Goal: Transaction & Acquisition: Purchase product/service

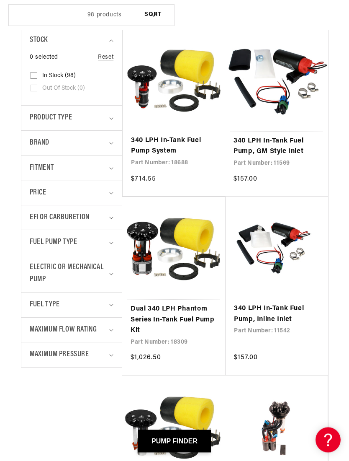
scroll to position [188, 0]
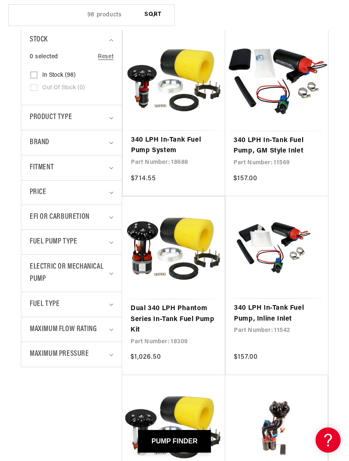
click at [39, 217] on span "EFI or Carburetion" at bounding box center [60, 217] width 60 height 12
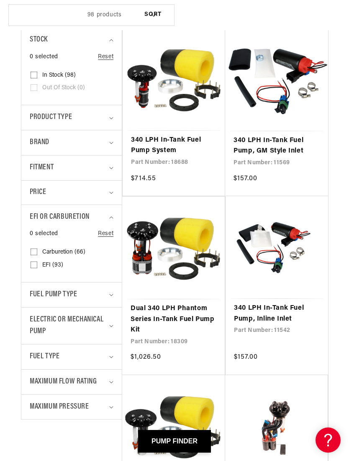
click at [38, 250] on label "Carburetion (66) Carburetion (66 products)" at bounding box center [69, 252] width 77 height 13
click at [37, 250] on input "Carburetion (66) Carburetion (66 products)" at bounding box center [34, 253] width 7 height 7
checkbox input "true"
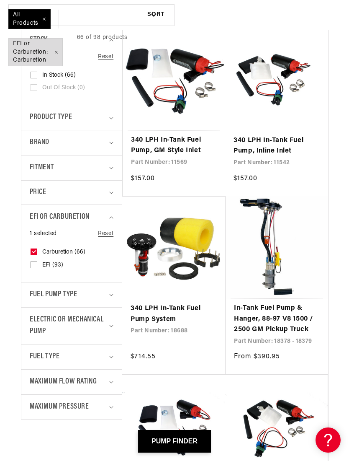
click at [37, 171] on span "Fitment" at bounding box center [42, 168] width 24 height 12
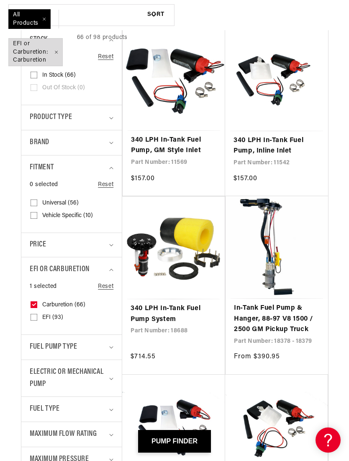
click at [35, 201] on input "Universal (56) Universal (56 products)" at bounding box center [34, 204] width 7 height 7
checkbox input "true"
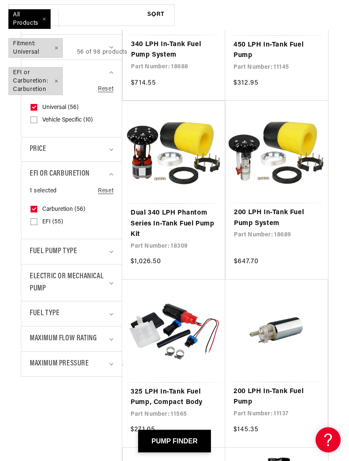
scroll to position [283, 0]
click at [36, 250] on span "Fuel Pump Type" at bounding box center [53, 251] width 47 height 12
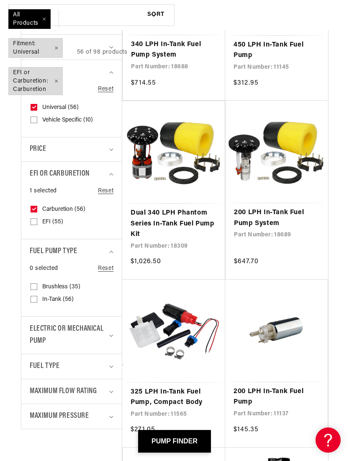
click at [36, 297] on input "In-Tank (56) In-Tank (56 products)" at bounding box center [34, 300] width 7 height 7
checkbox input "true"
click at [35, 330] on span "Electric or Mechanical Pump" at bounding box center [68, 335] width 77 height 24
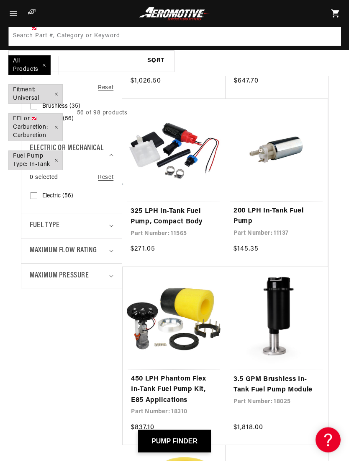
scroll to position [464, 0]
click at [38, 271] on span "Maximum Pressure" at bounding box center [59, 276] width 59 height 12
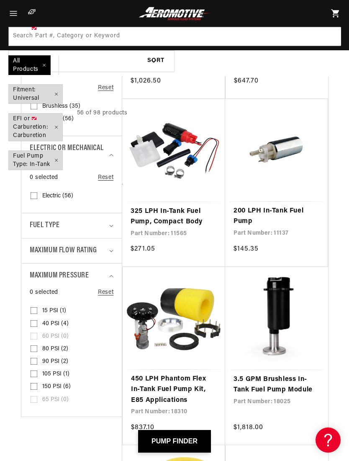
click at [36, 307] on icon at bounding box center [34, 310] width 7 height 7
click at [36, 309] on input "15 PSI (1) 15 PSI (1 product)" at bounding box center [34, 312] width 7 height 7
checkbox input "true"
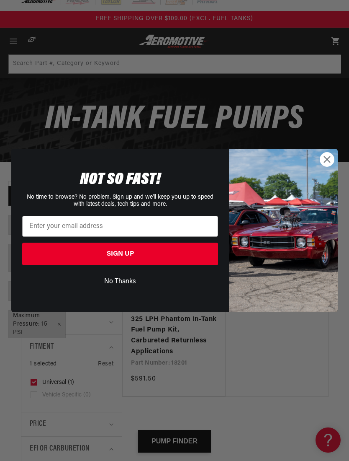
scroll to position [12, 0]
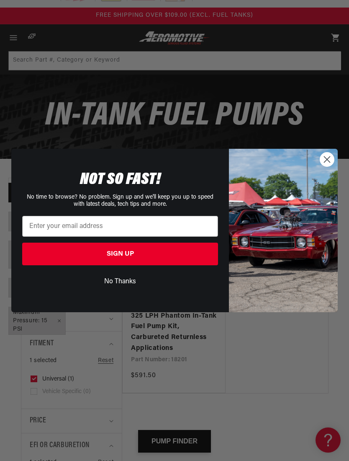
click at [327, 160] on icon "Close dialog" at bounding box center [328, 159] width 6 height 6
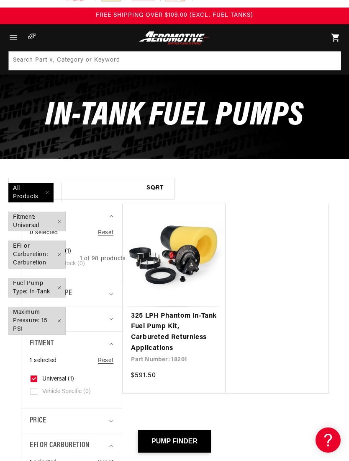
click at [175, 329] on link "325 LPH Phantom In-Tank Fuel Pump Kit, Carbureted Returnless Applications" at bounding box center [174, 332] width 86 height 43
